Goal: Navigation & Orientation: Find specific page/section

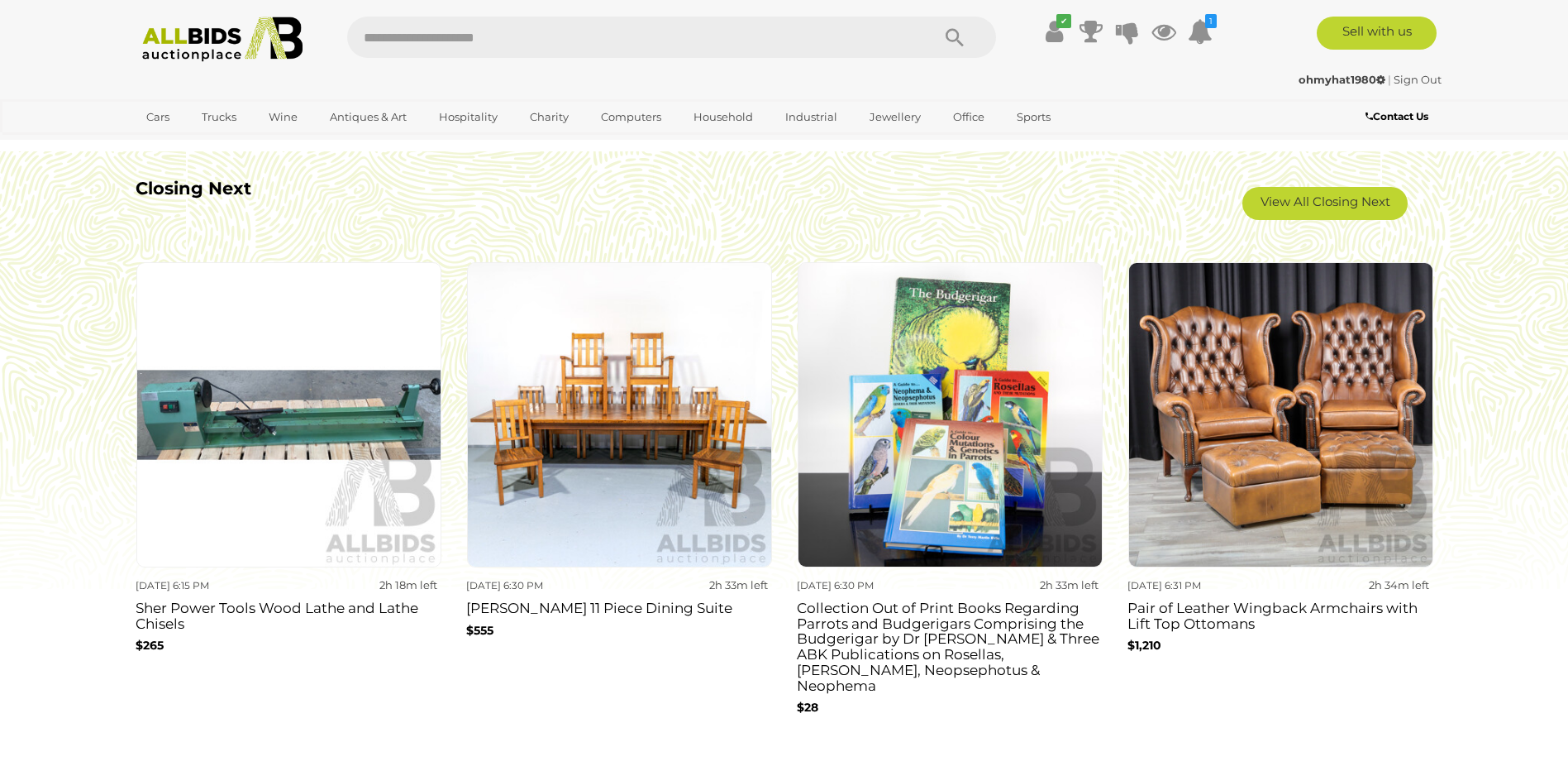
scroll to position [1489, 0]
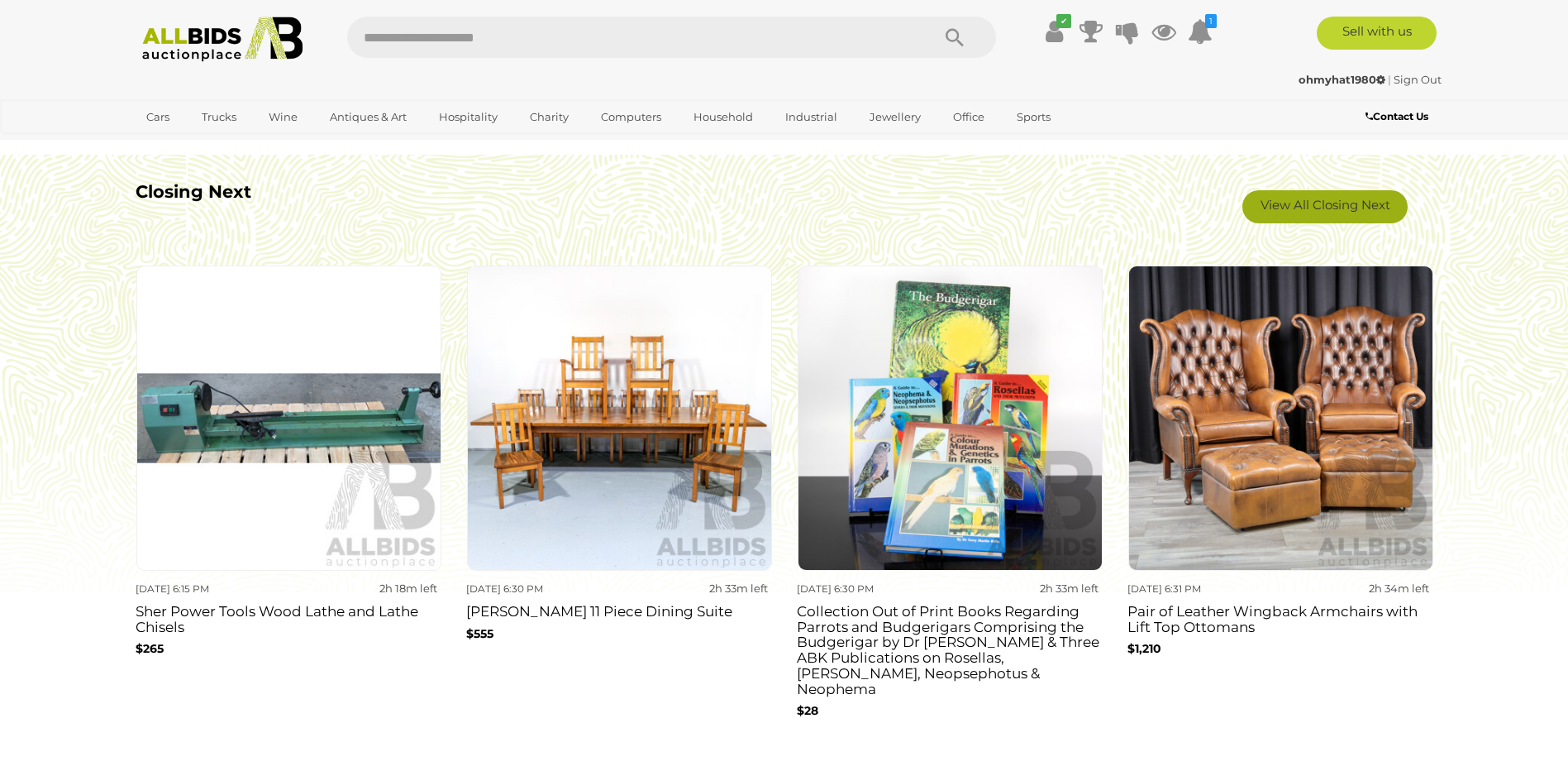
click at [1349, 211] on link "View All Closing Next" at bounding box center [1325, 207] width 165 height 33
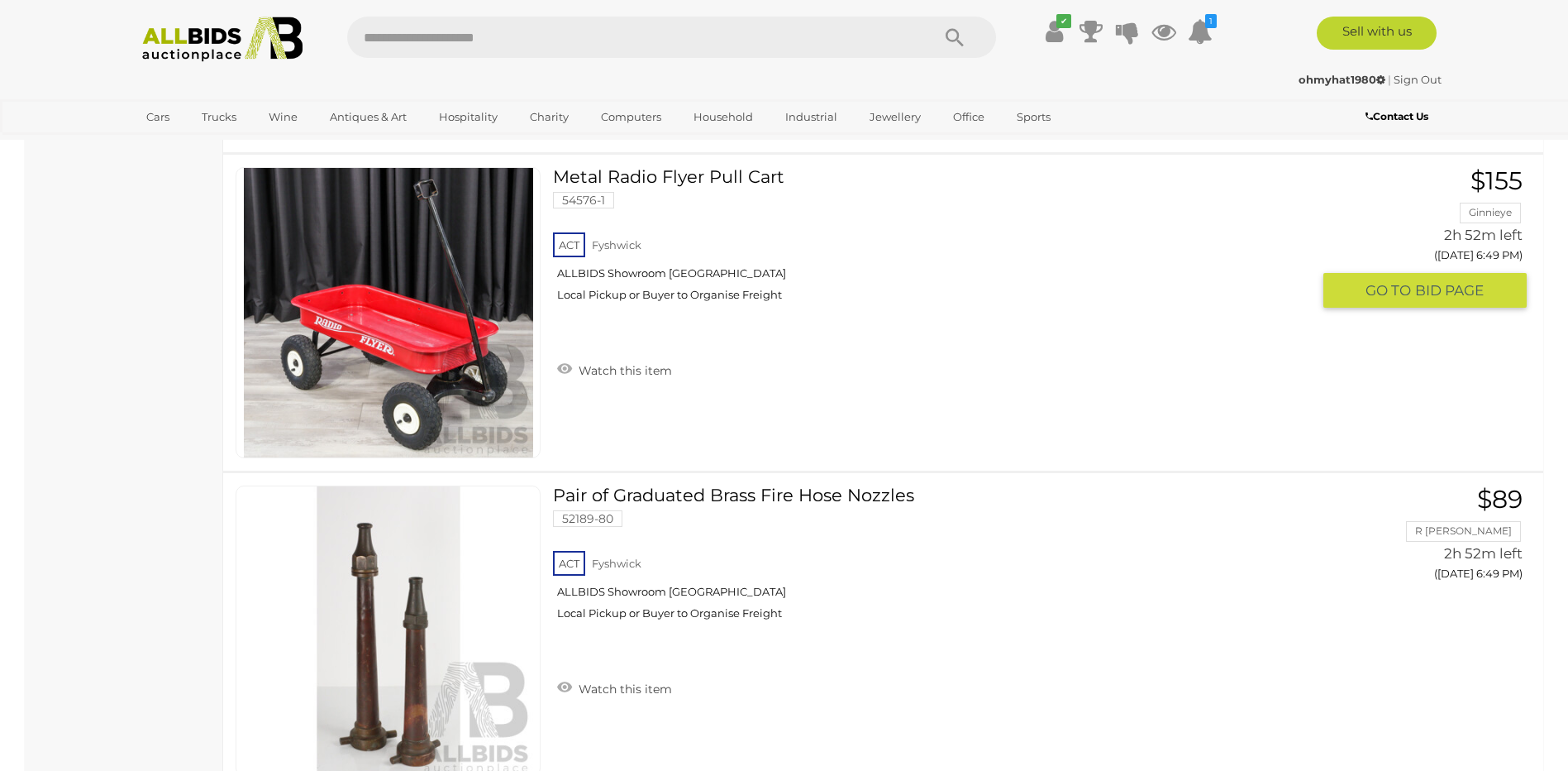
scroll to position [12821, 0]
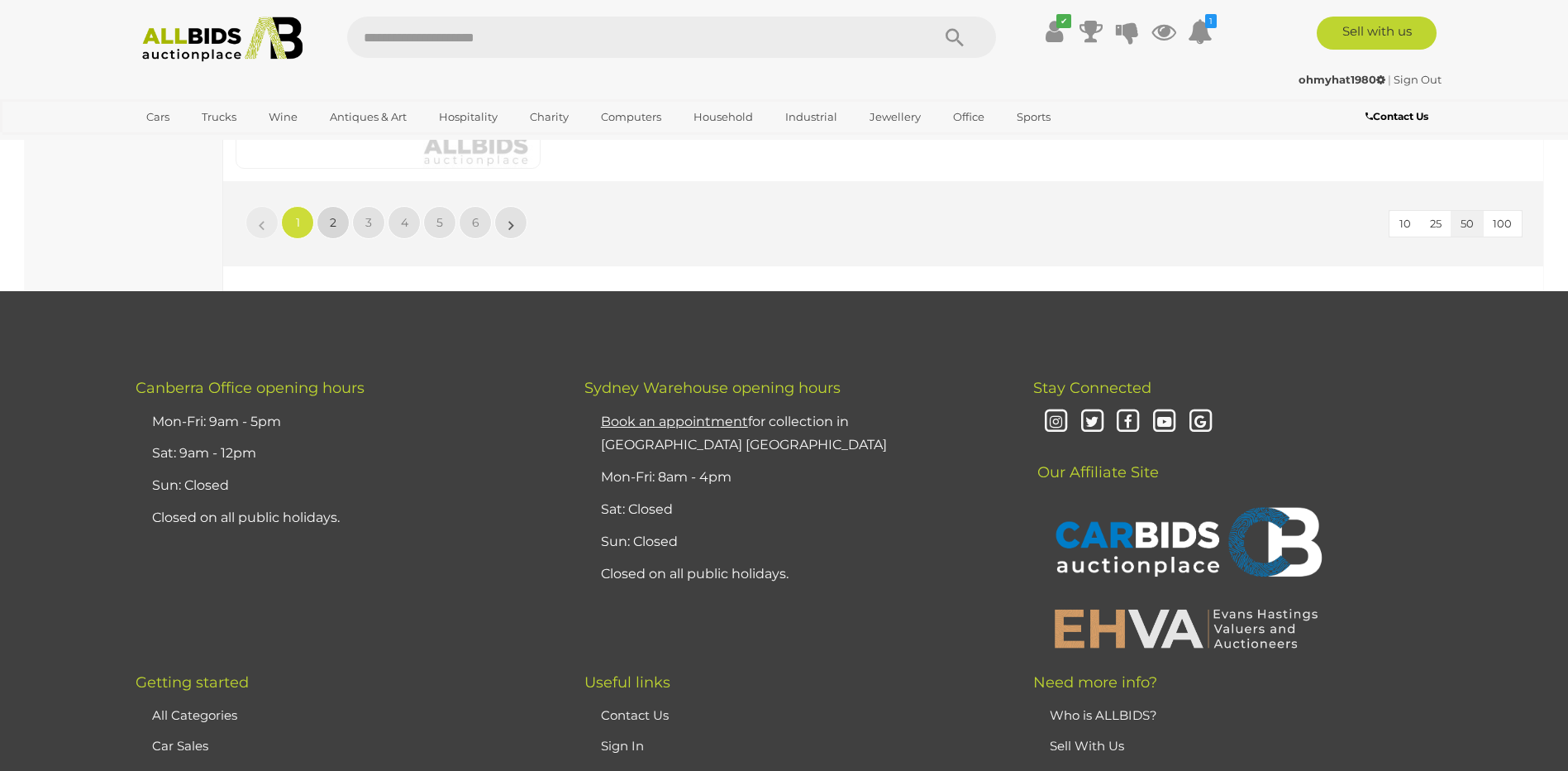
click at [337, 226] on link "2" at bounding box center [333, 222] width 33 height 33
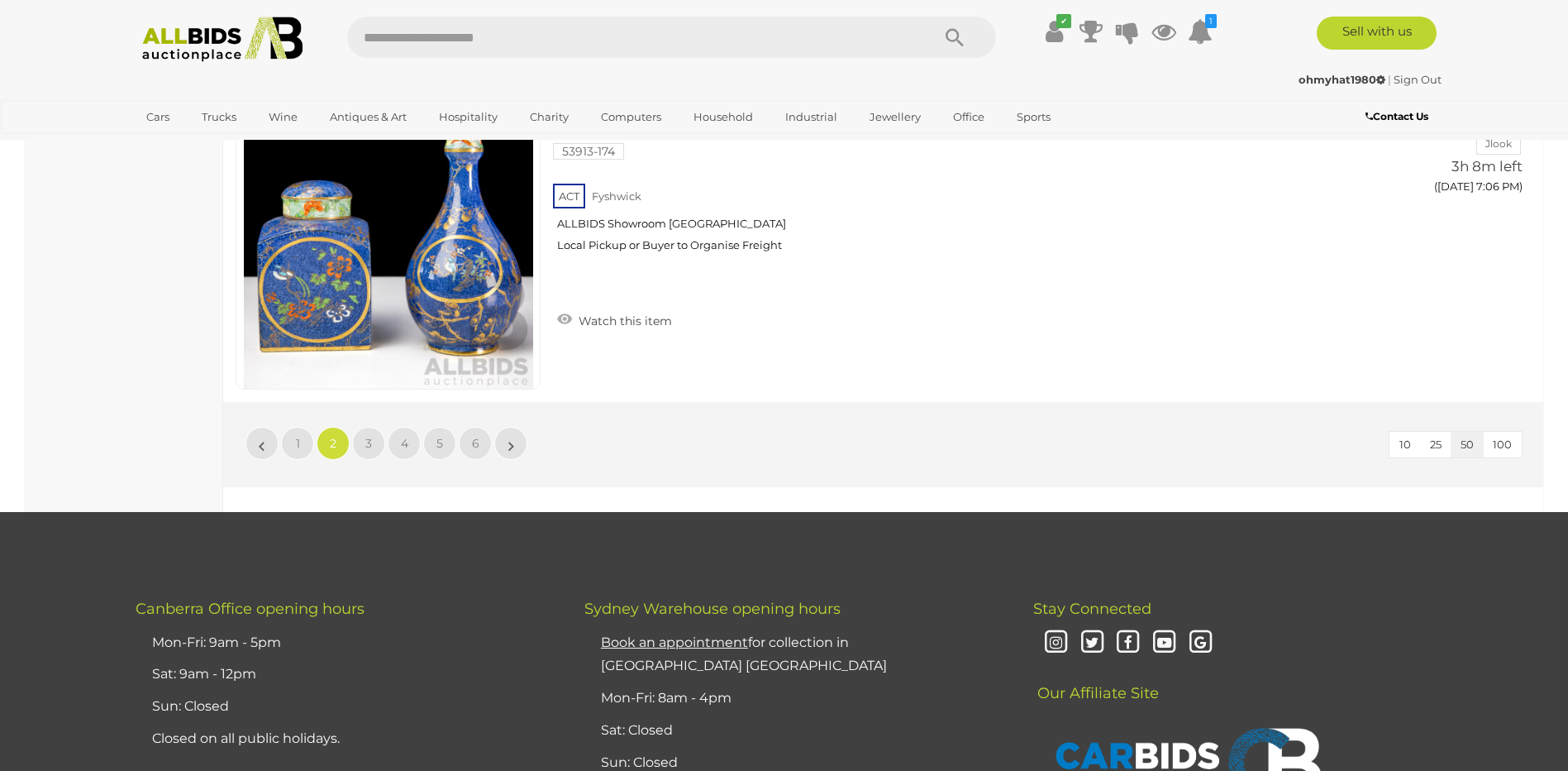
scroll to position [15773, 0]
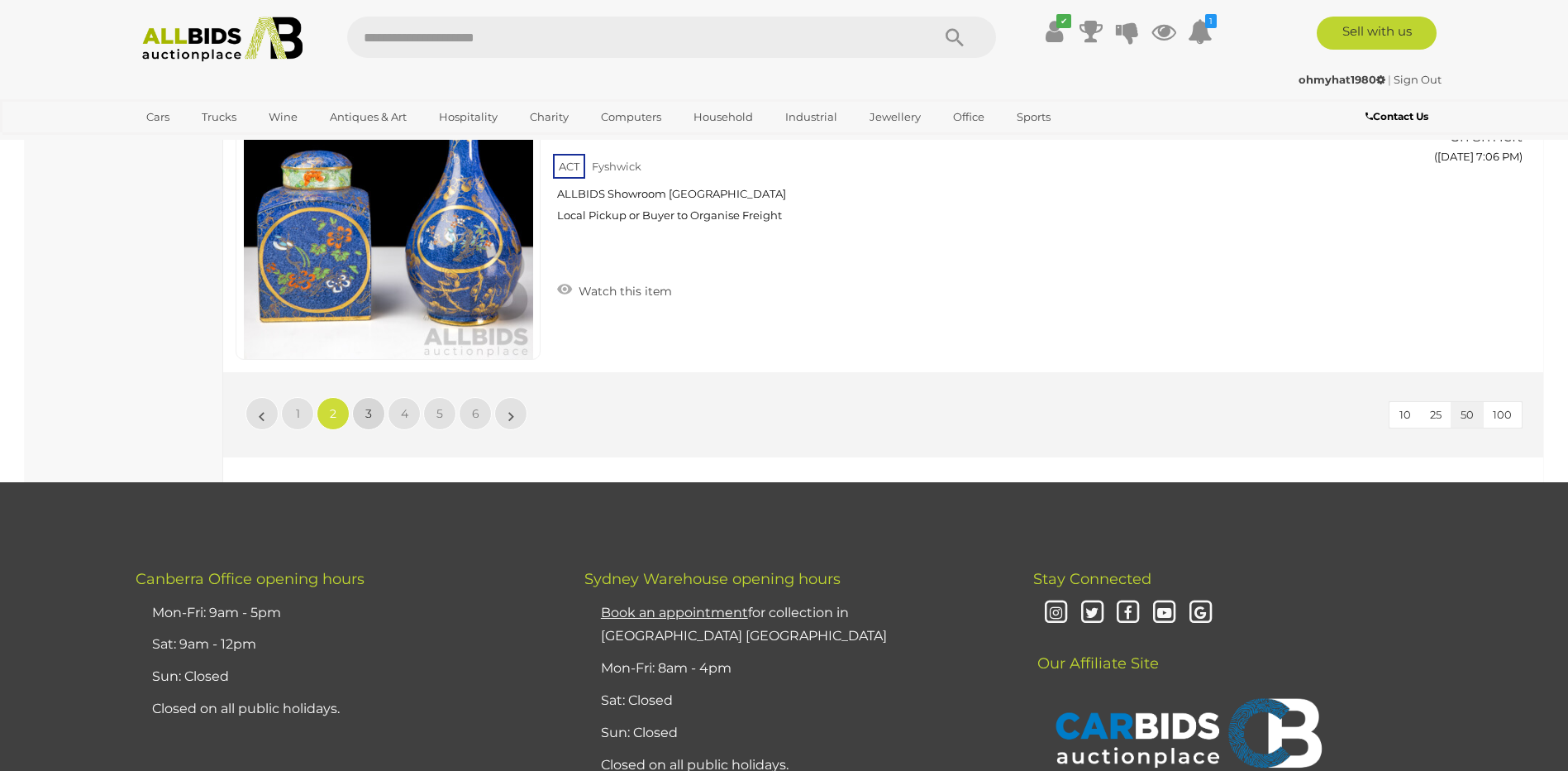
click at [376, 408] on link "3" at bounding box center [369, 413] width 33 height 33
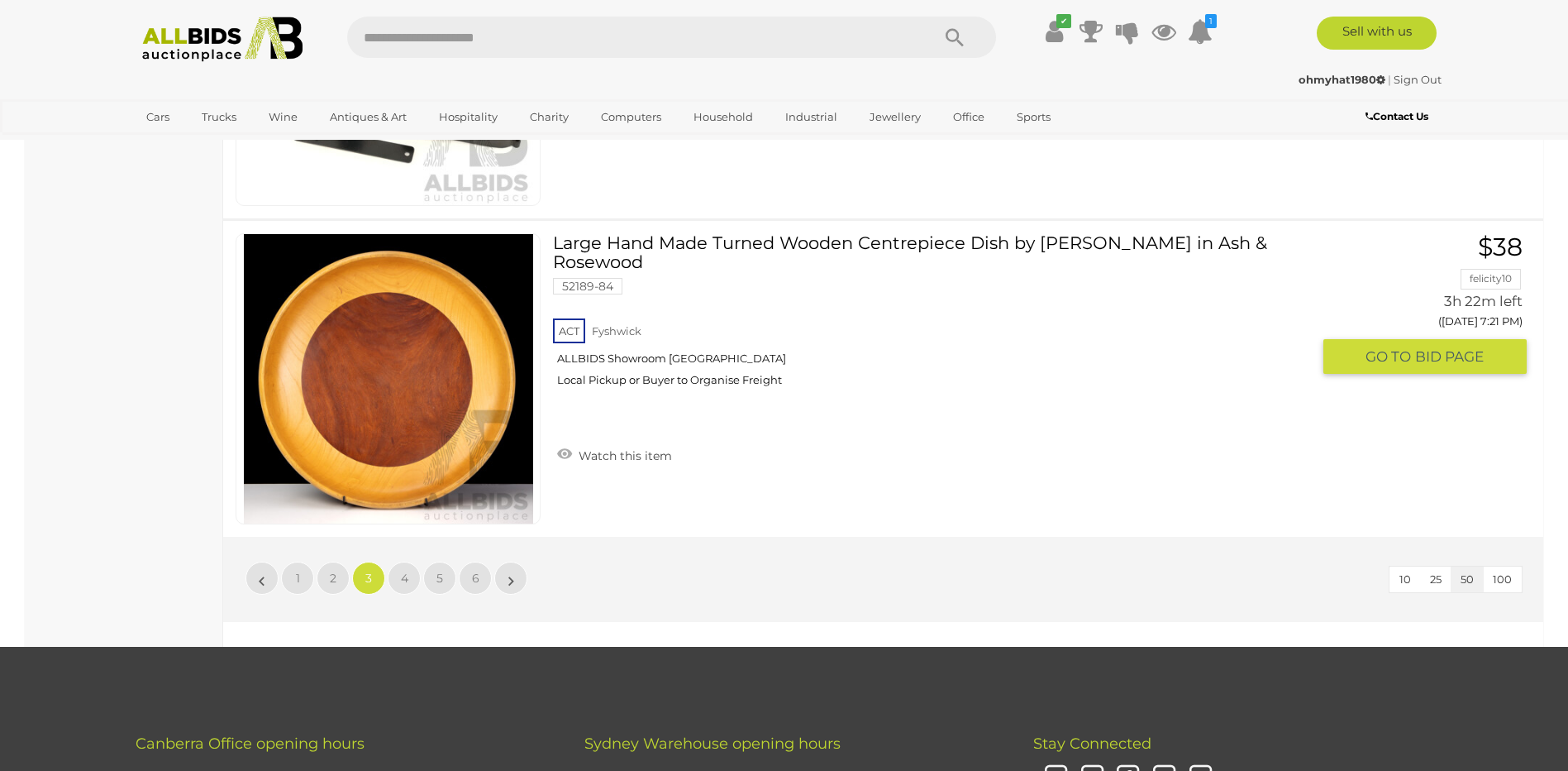
scroll to position [15607, 0]
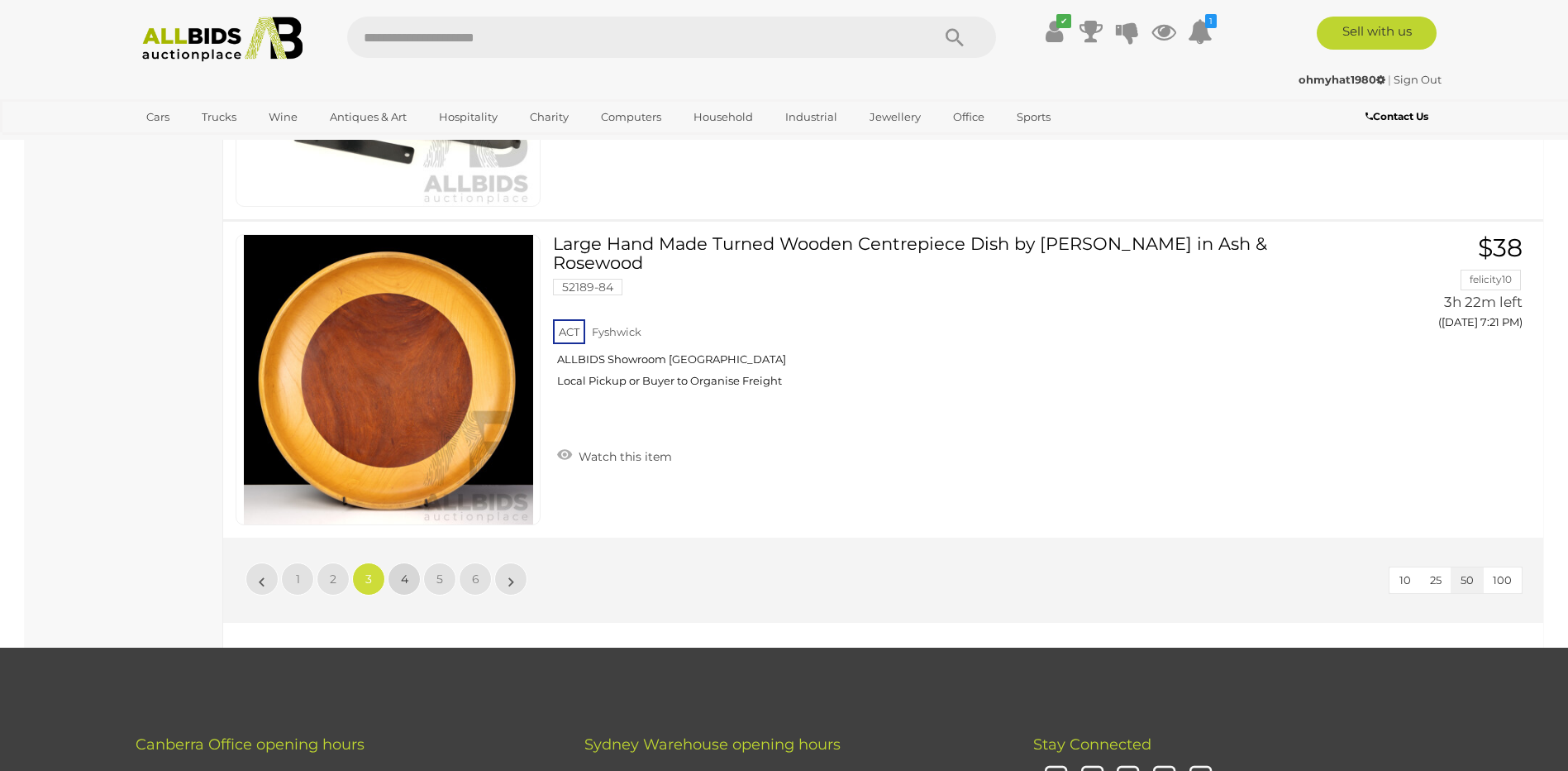
click at [411, 578] on link "4" at bounding box center [404, 579] width 33 height 33
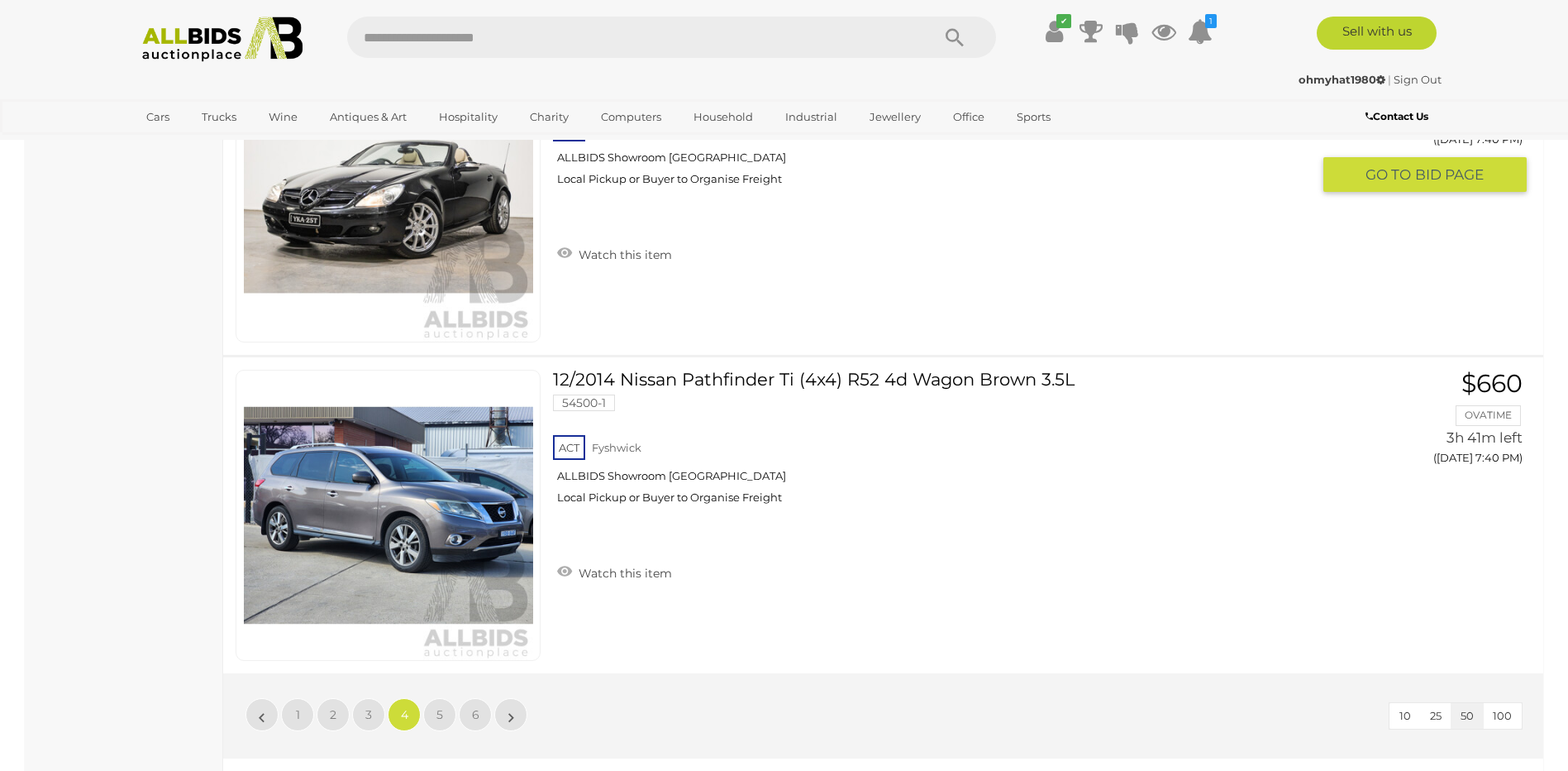
scroll to position [15524, 0]
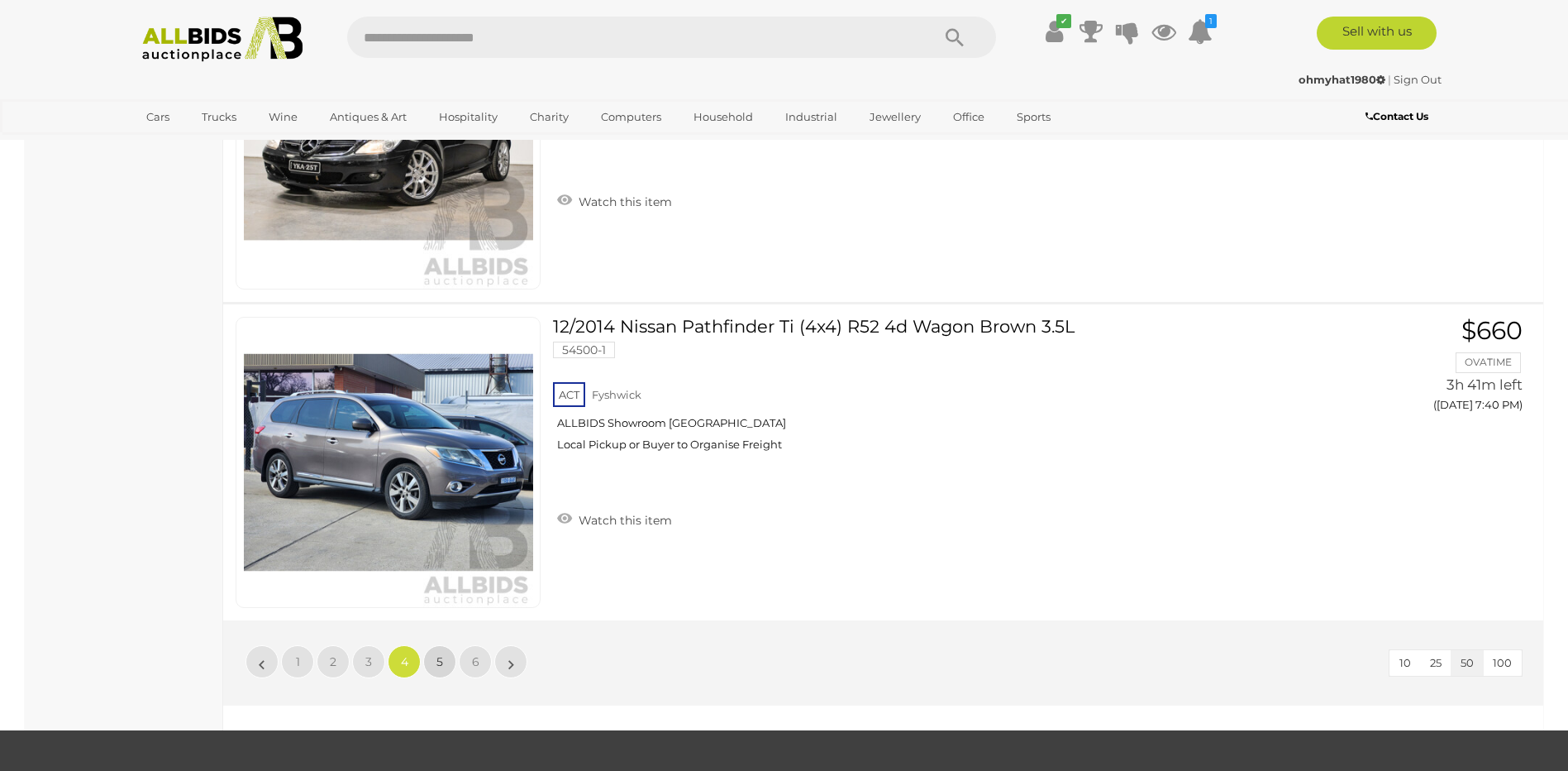
click at [440, 650] on link "5" at bounding box center [440, 661] width 33 height 33
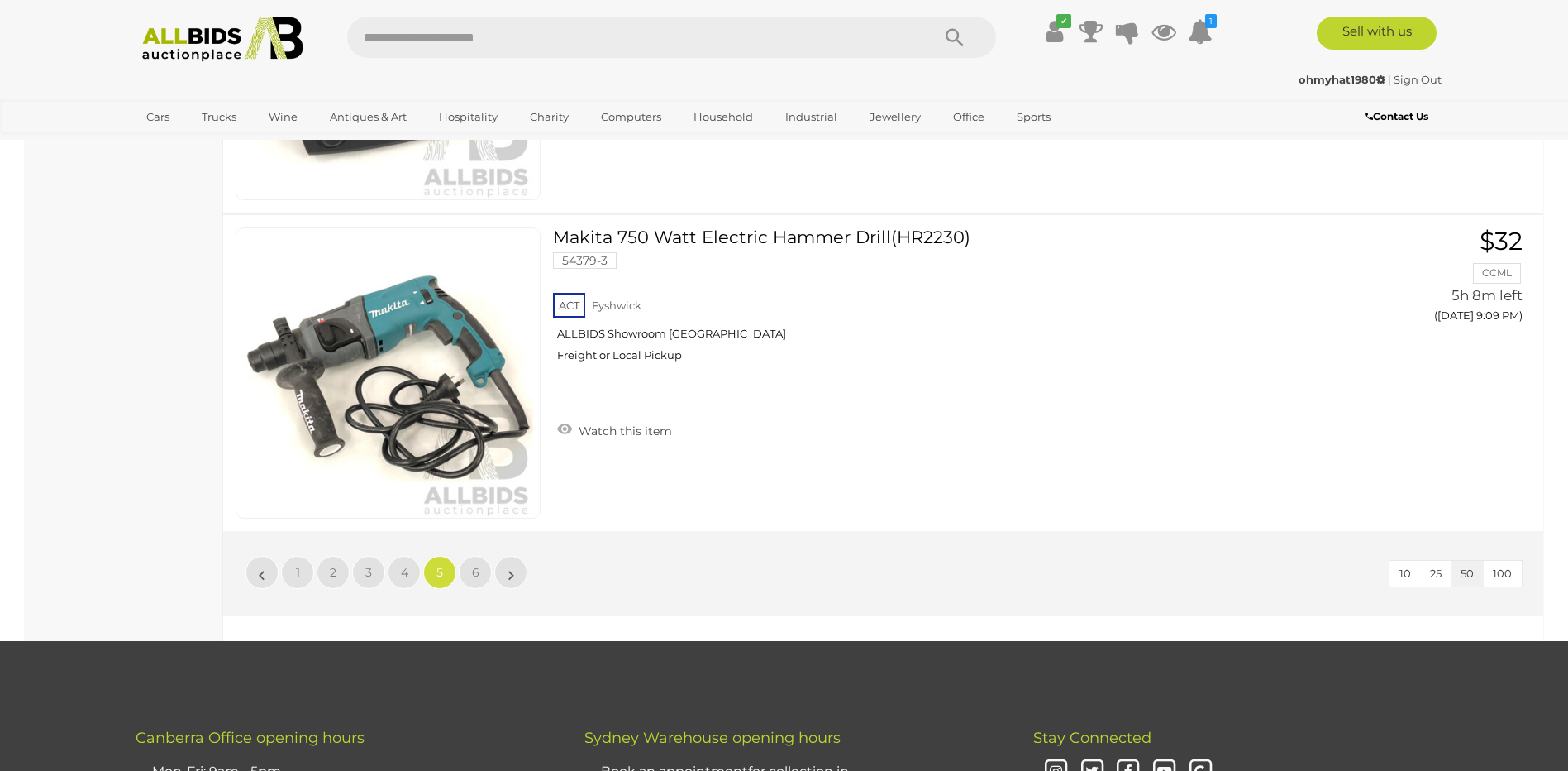
scroll to position [15773, 0]
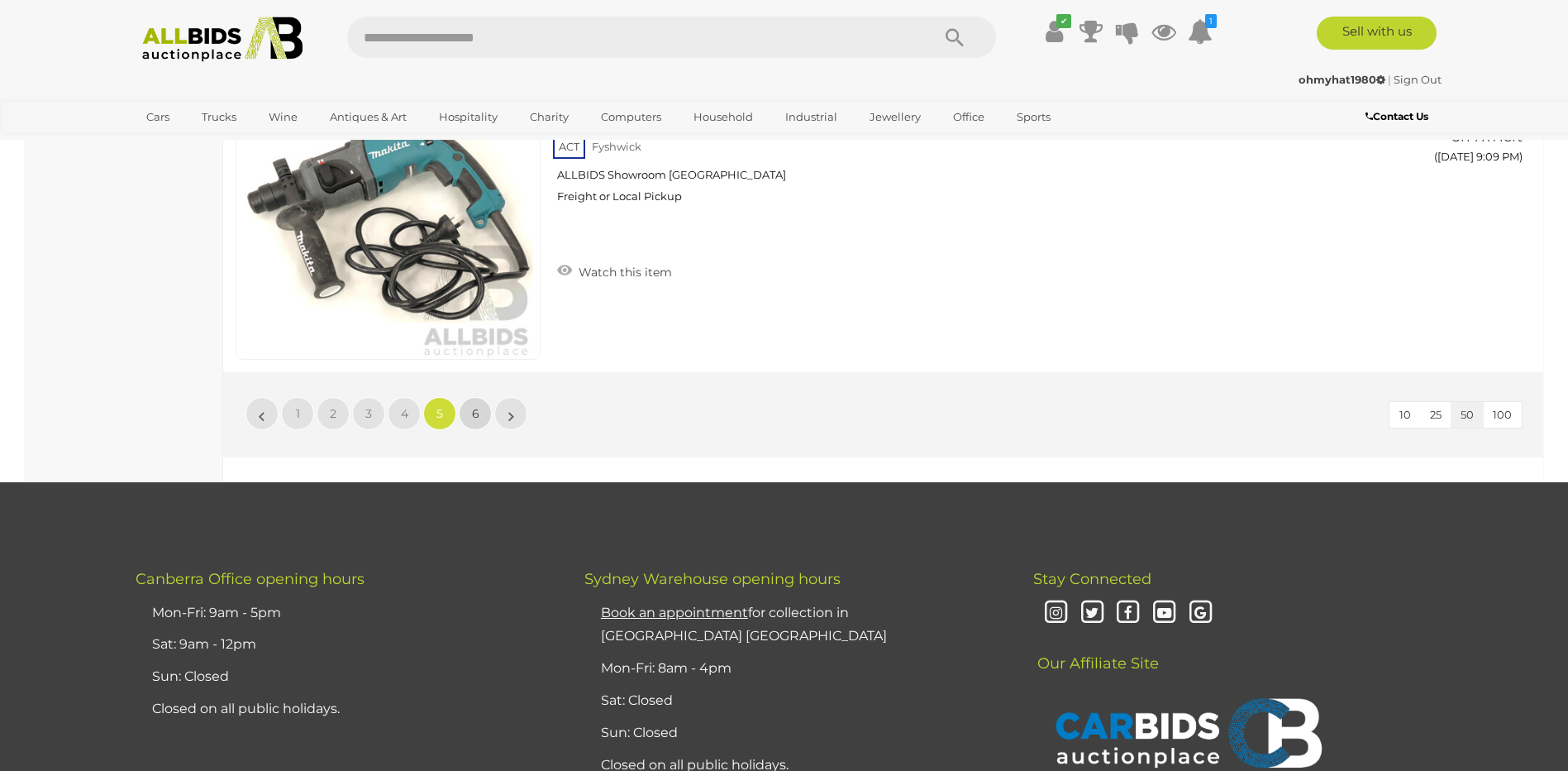
click at [472, 410] on span "6" at bounding box center [476, 412] width 8 height 14
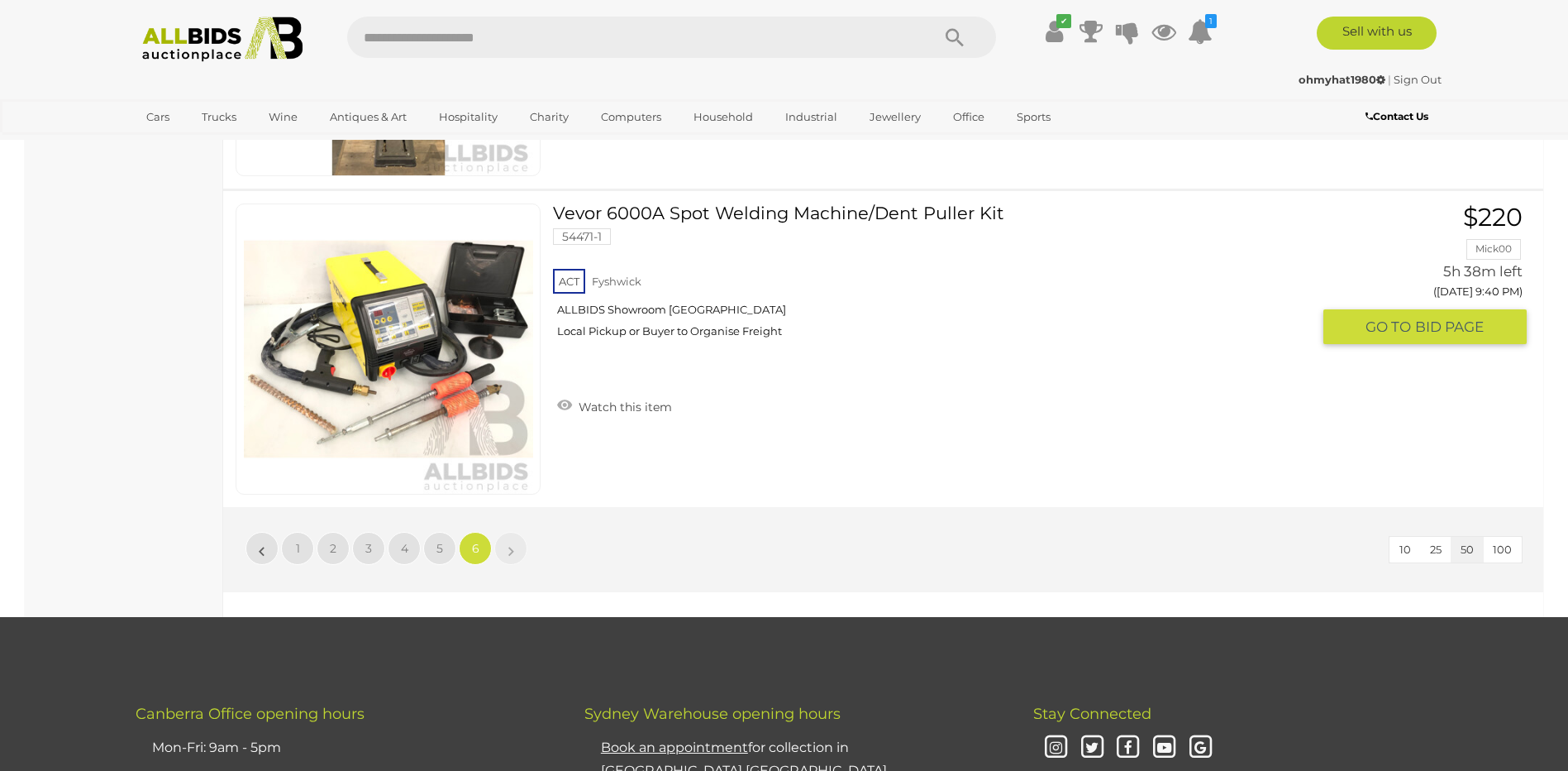
scroll to position [2290, 0]
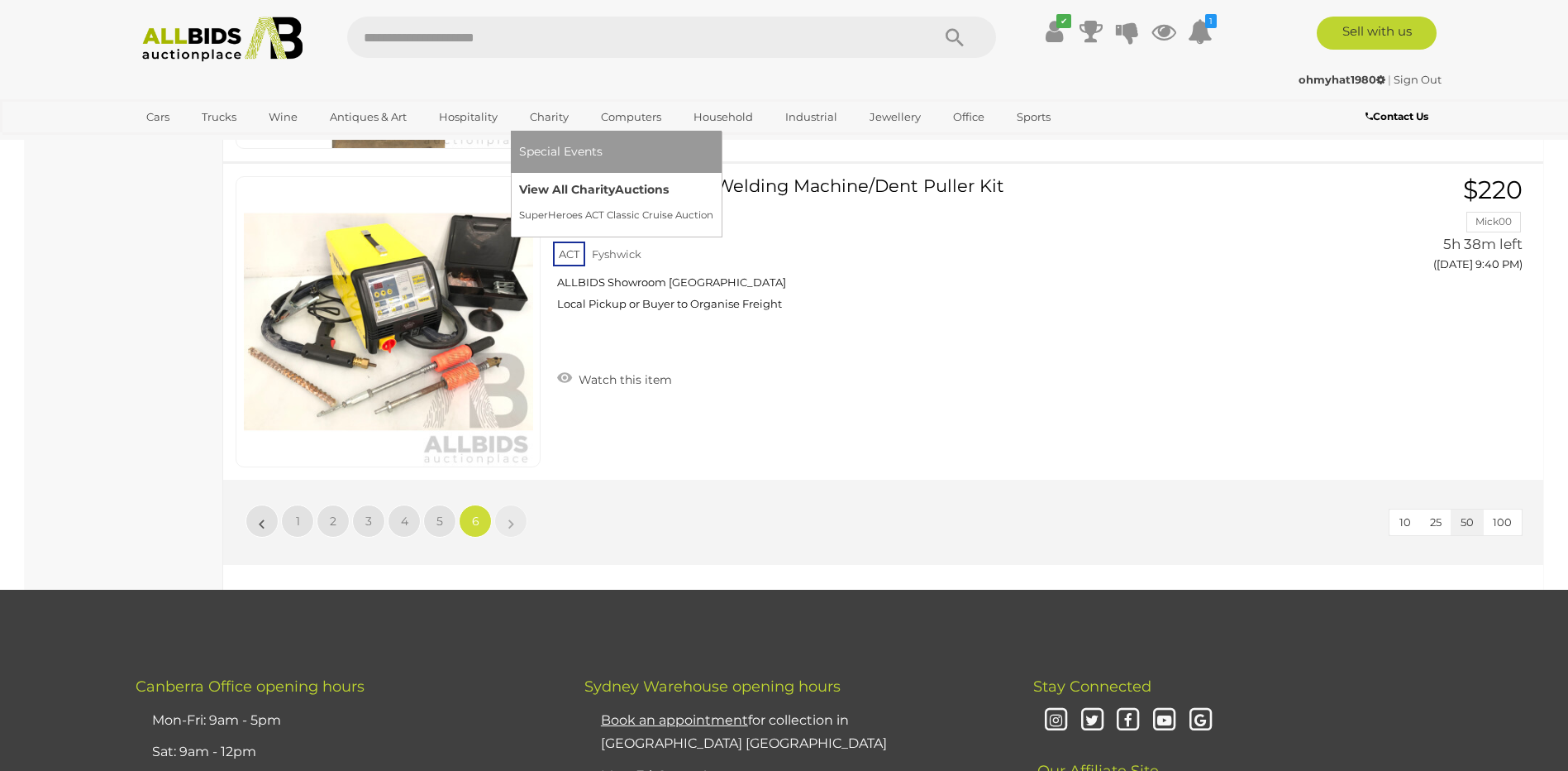
click at [562, 186] on link "View All Charity Auctions" at bounding box center [616, 189] width 194 height 26
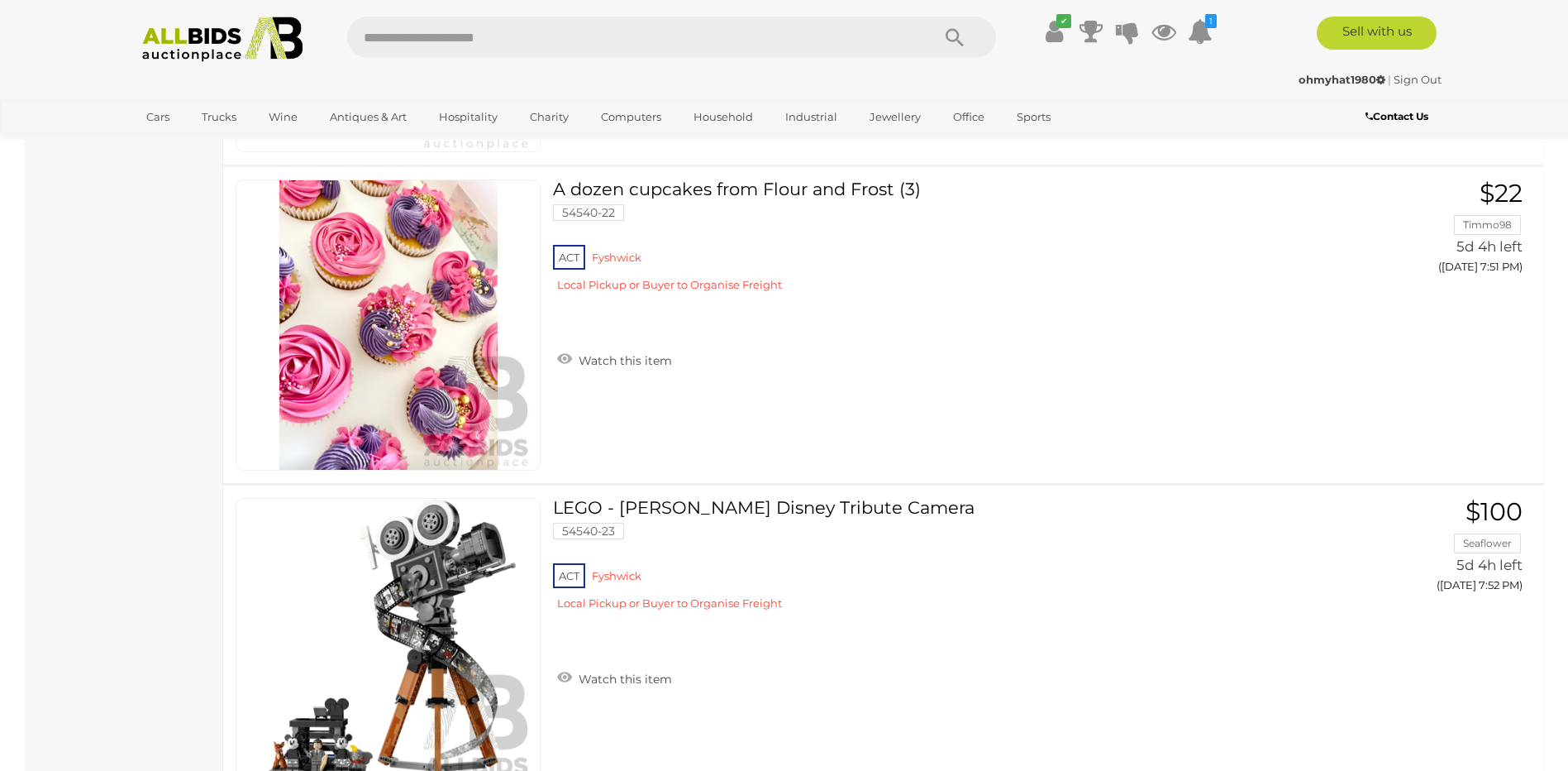
scroll to position [6782, 0]
